Goal: Navigation & Orientation: Locate item on page

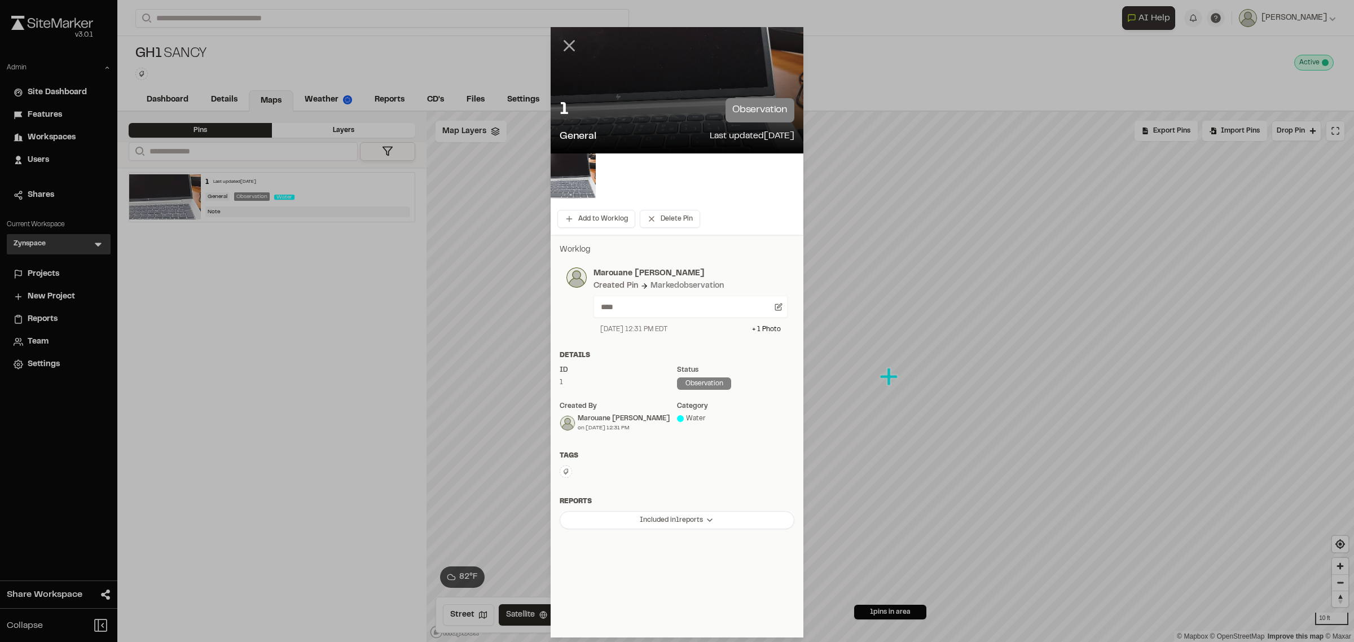
click at [565, 51] on icon at bounding box center [568, 45] width 19 height 19
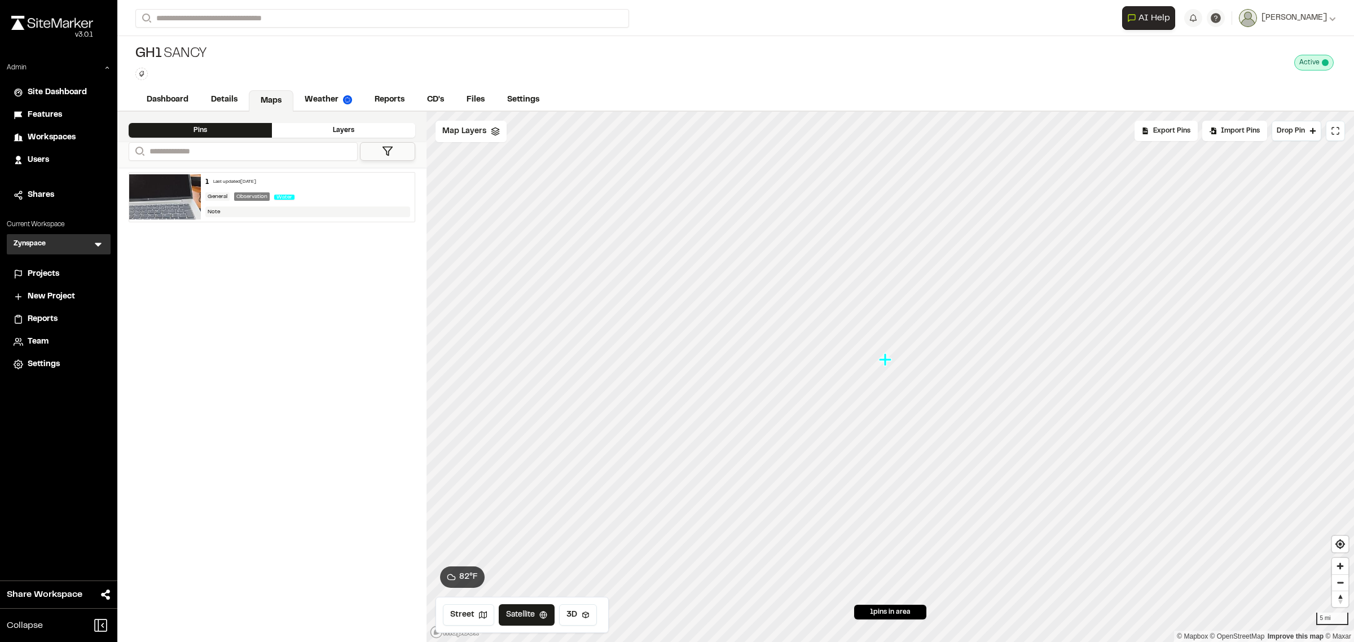
click at [884, 364] on icon "Map marker" at bounding box center [885, 359] width 12 height 12
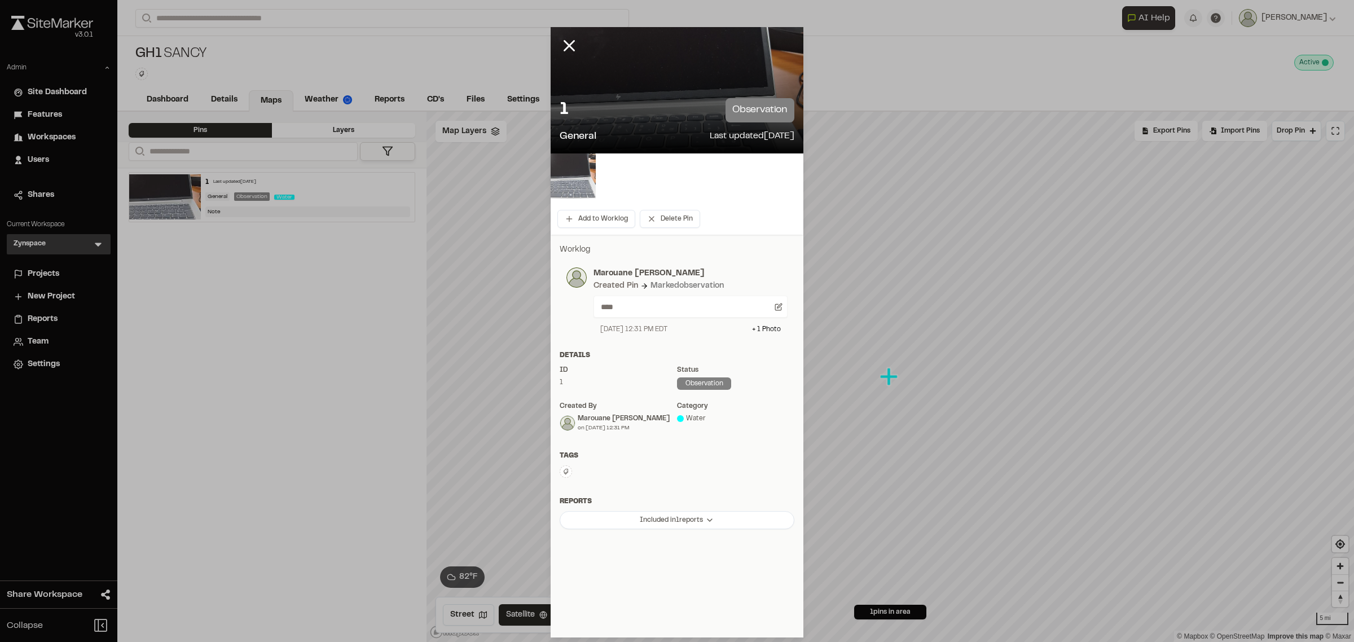
click at [567, 178] on img at bounding box center [572, 175] width 45 height 45
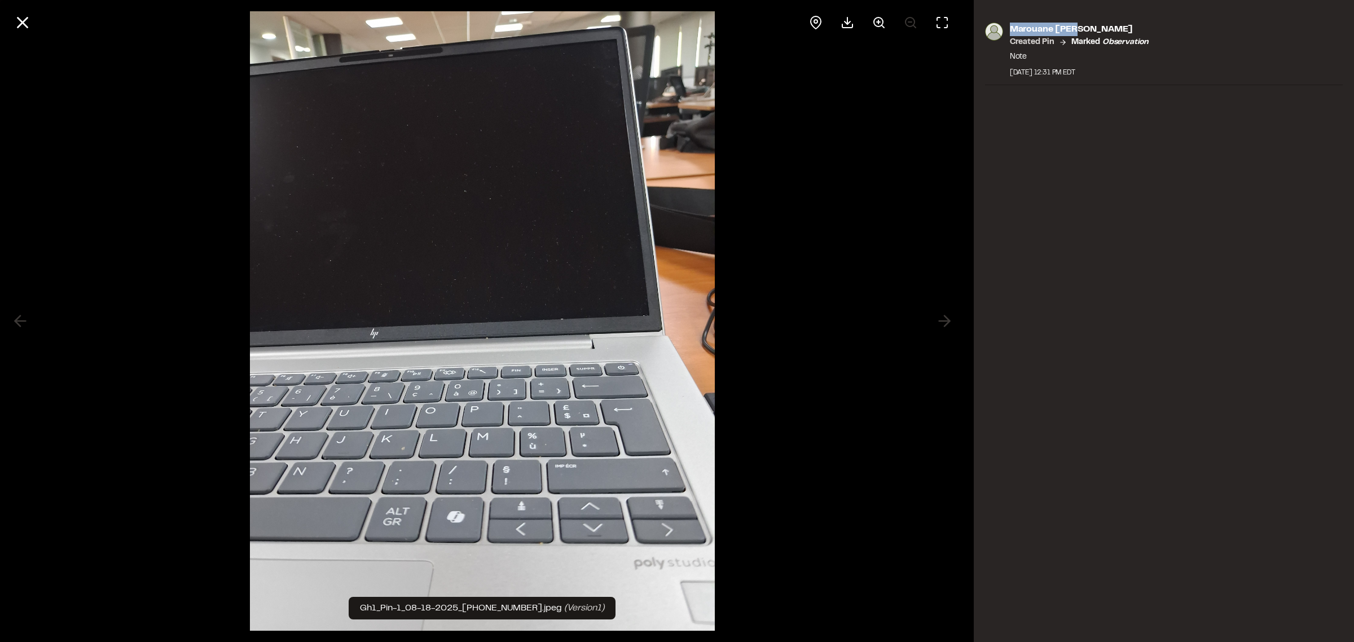
drag, startPoint x: 1079, startPoint y: 27, endPoint x: 1008, endPoint y: 27, distance: 71.1
click at [1008, 27] on div "[PERSON_NAME] [PERSON_NAME] Created Pin Marked observation Note [DATE] 12:31 PM…" at bounding box center [1076, 50] width 146 height 55
copy p "Marouane [PERSON_NAME]"
click at [27, 17] on icon at bounding box center [22, 22] width 19 height 19
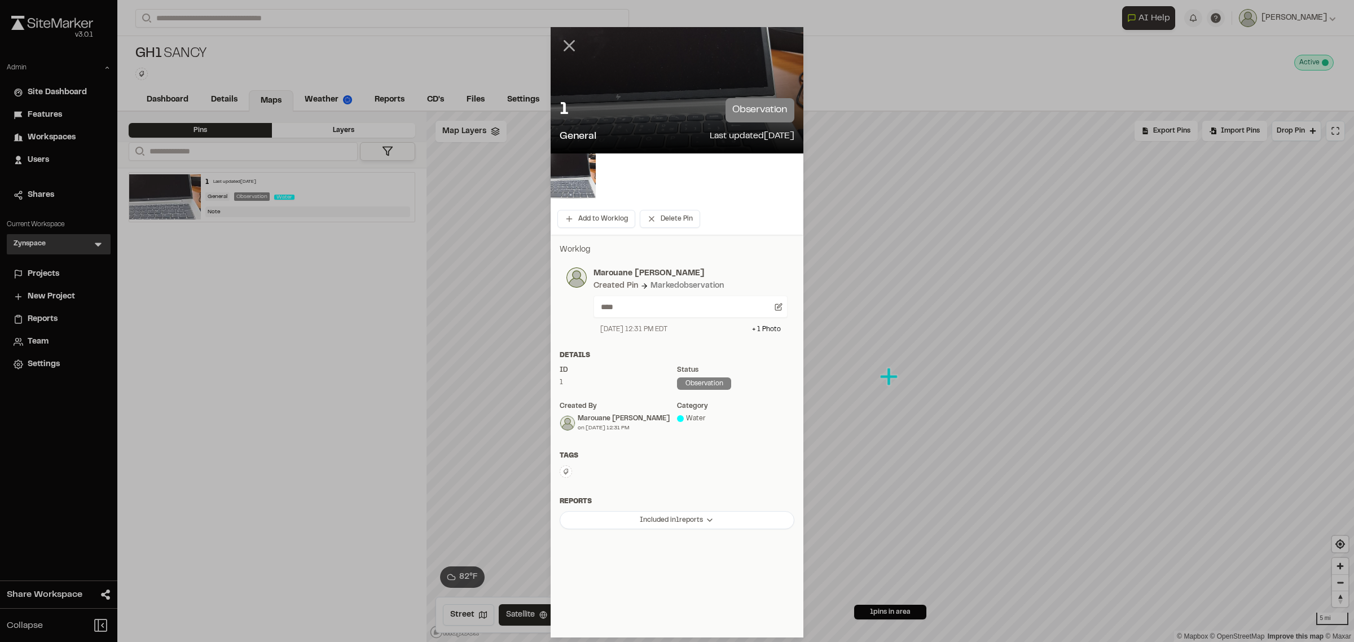
click at [571, 50] on icon at bounding box center [568, 45] width 19 height 19
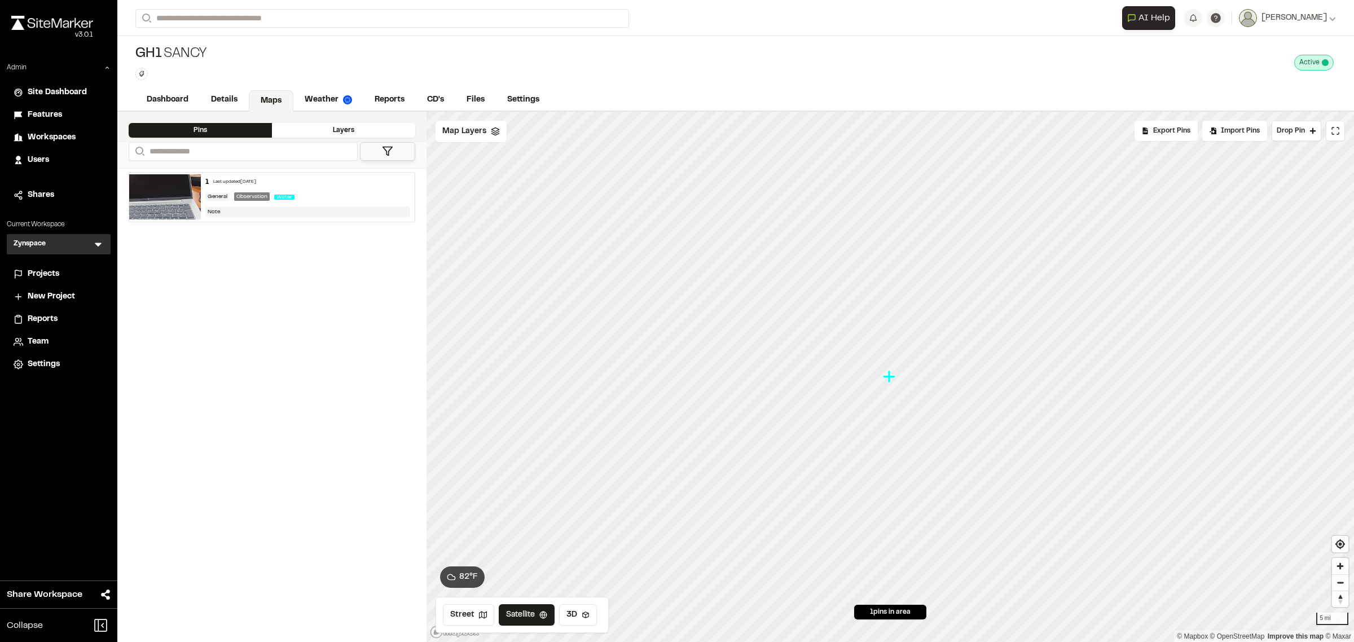
click at [155, 188] on img at bounding box center [165, 196] width 72 height 45
